Goal: Task Accomplishment & Management: Manage account settings

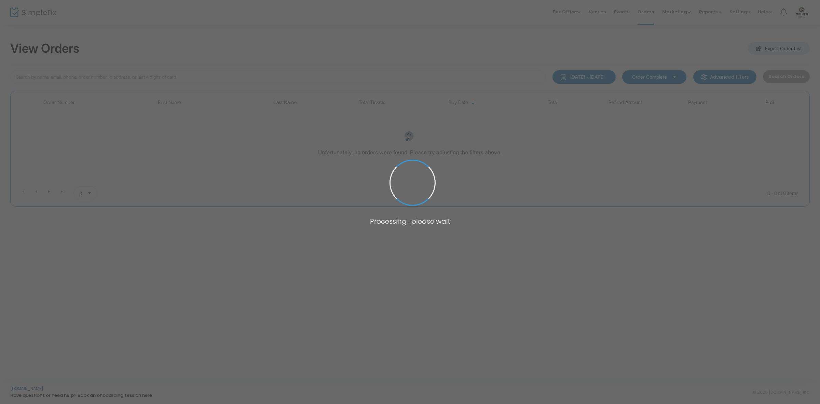
type input "travis"
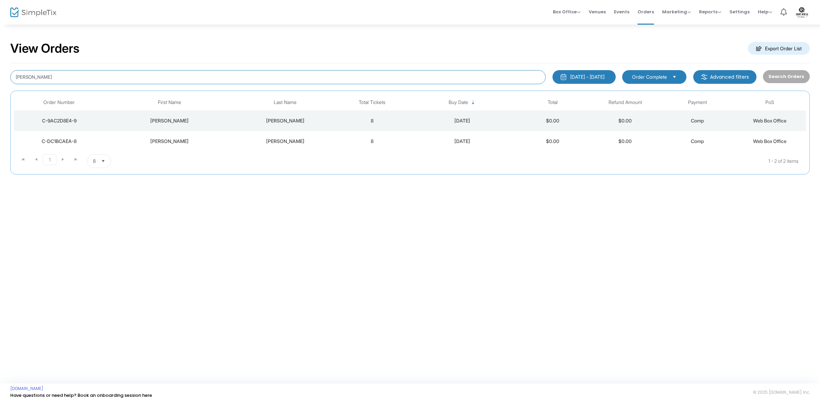
click at [514, 76] on input "travis" at bounding box center [277, 77] width 535 height 14
click at [529, 44] on div "View Orders Export Order List" at bounding box center [410, 48] width 800 height 29
click at [541, 38] on div "View Orders Export Order List" at bounding box center [410, 48] width 800 height 29
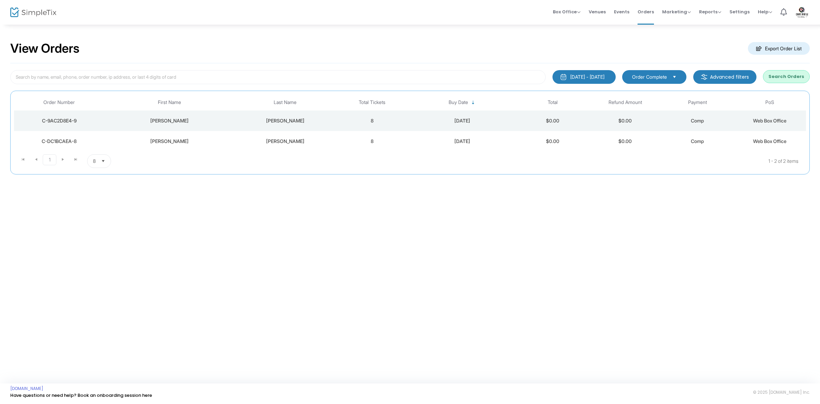
click at [571, 35] on div "View Orders Export Order List" at bounding box center [410, 48] width 800 height 29
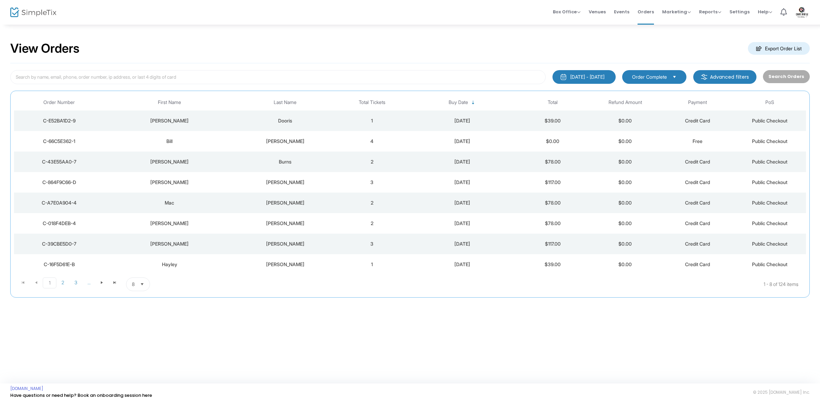
click at [604, 76] on div "[DATE] - [DATE]" at bounding box center [587, 76] width 34 height 7
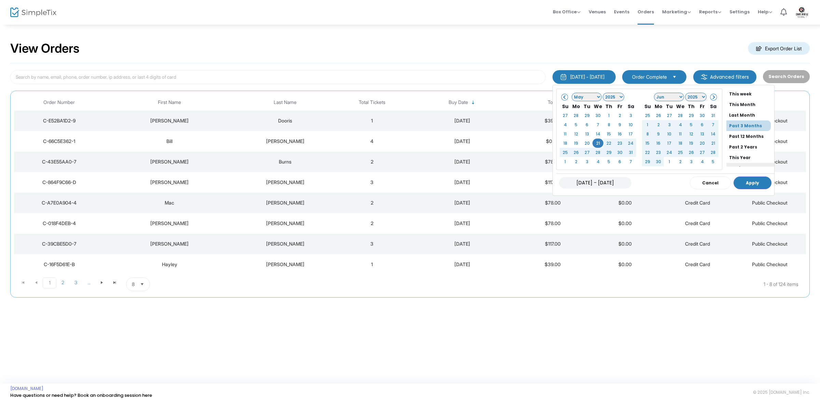
scroll to position [52, 0]
click at [728, 161] on li "Custom Range" at bounding box center [750, 161] width 48 height 11
click at [729, 159] on li "Custom Range" at bounding box center [750, 161] width 48 height 11
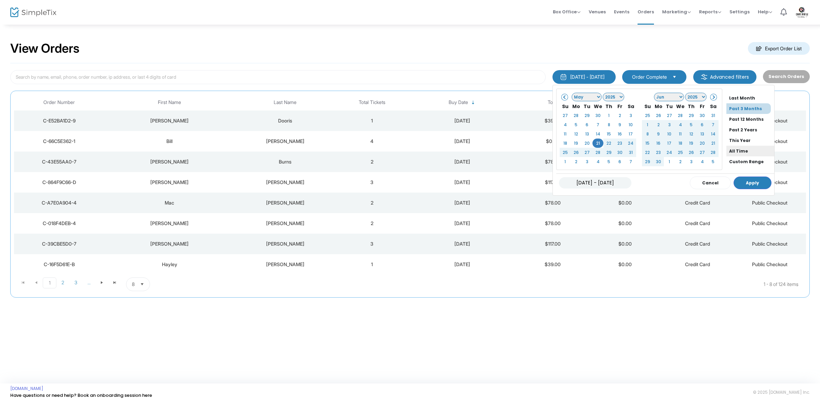
click at [732, 153] on li "All Time" at bounding box center [750, 151] width 48 height 11
type input "[DATE] - [DATE]"
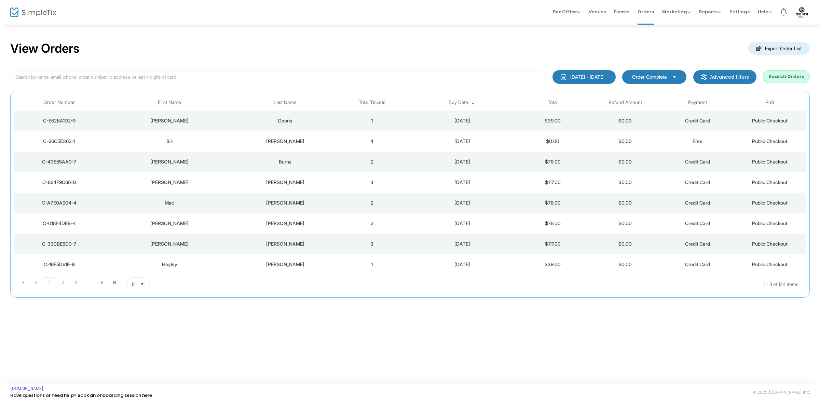
click at [604, 76] on div "[DATE] - [DATE]" at bounding box center [587, 76] width 34 height 7
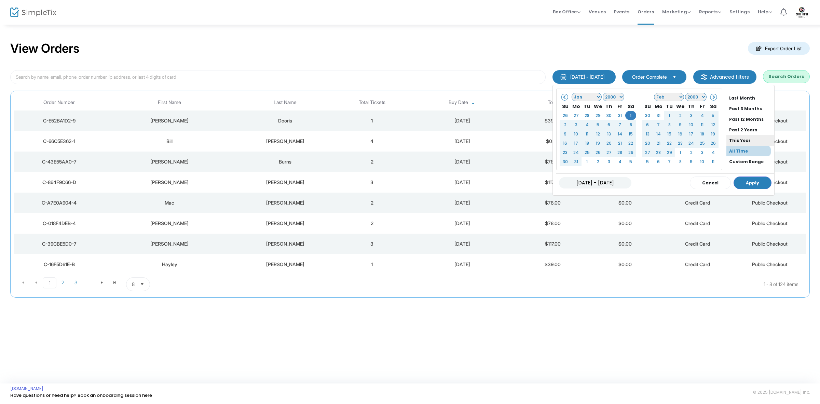
click at [736, 139] on li "This Year" at bounding box center [750, 140] width 48 height 11
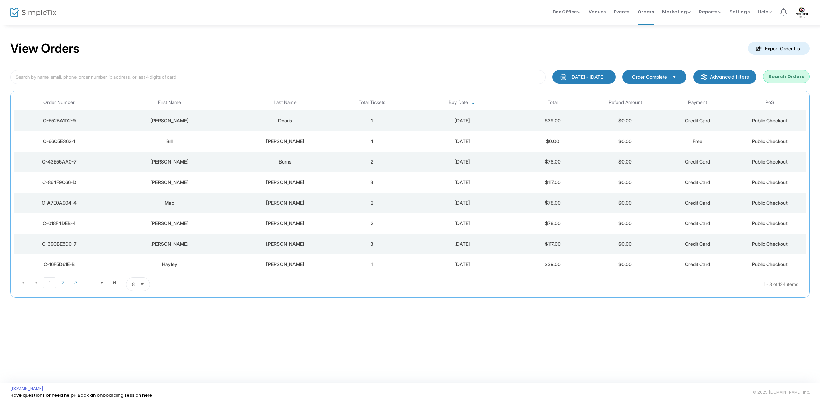
click at [788, 77] on button "Search Orders" at bounding box center [786, 76] width 47 height 13
click at [770, 48] on m-button "Export Order List" at bounding box center [779, 48] width 62 height 13
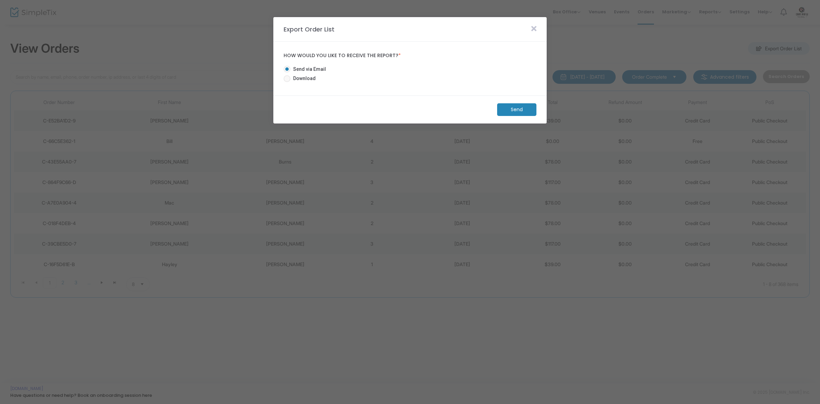
click at [303, 79] on span "Download" at bounding box center [302, 78] width 25 height 7
click at [287, 82] on input "Download" at bounding box center [287, 82] width 0 height 0
radio input "true"
click at [501, 111] on m-button "Download" at bounding box center [511, 109] width 51 height 13
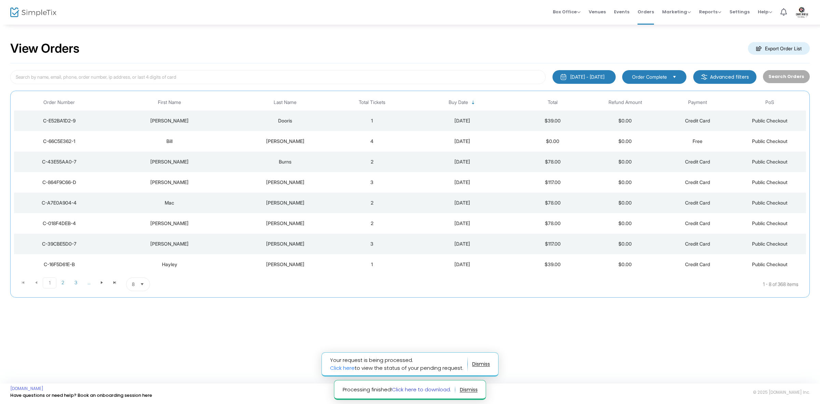
click at [413, 390] on link "Click here to download." at bounding box center [421, 388] width 59 height 7
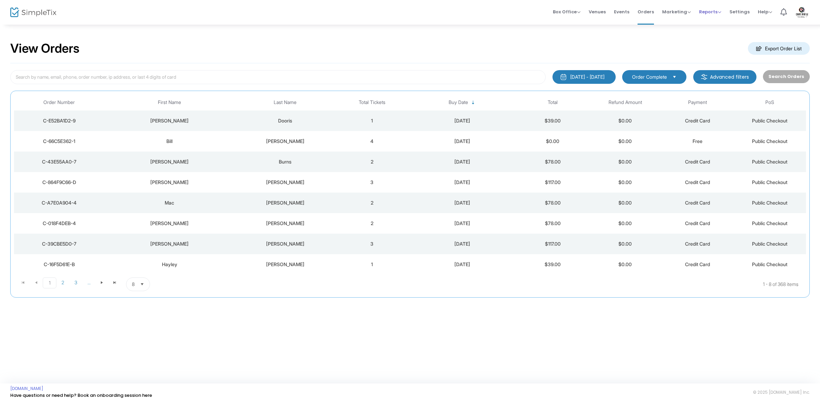
click at [719, 20] on span "Reports Analytics Sales Reports Download" at bounding box center [710, 11] width 22 height 17
click at [717, 14] on span "Reports" at bounding box center [710, 12] width 22 height 6
click at [764, 10] on span "Help" at bounding box center [765, 12] width 14 height 6
click at [779, 35] on li "Contact Support" at bounding box center [783, 36] width 50 height 13
